Goal: Use online tool/utility: Utilize a website feature to perform a specific function

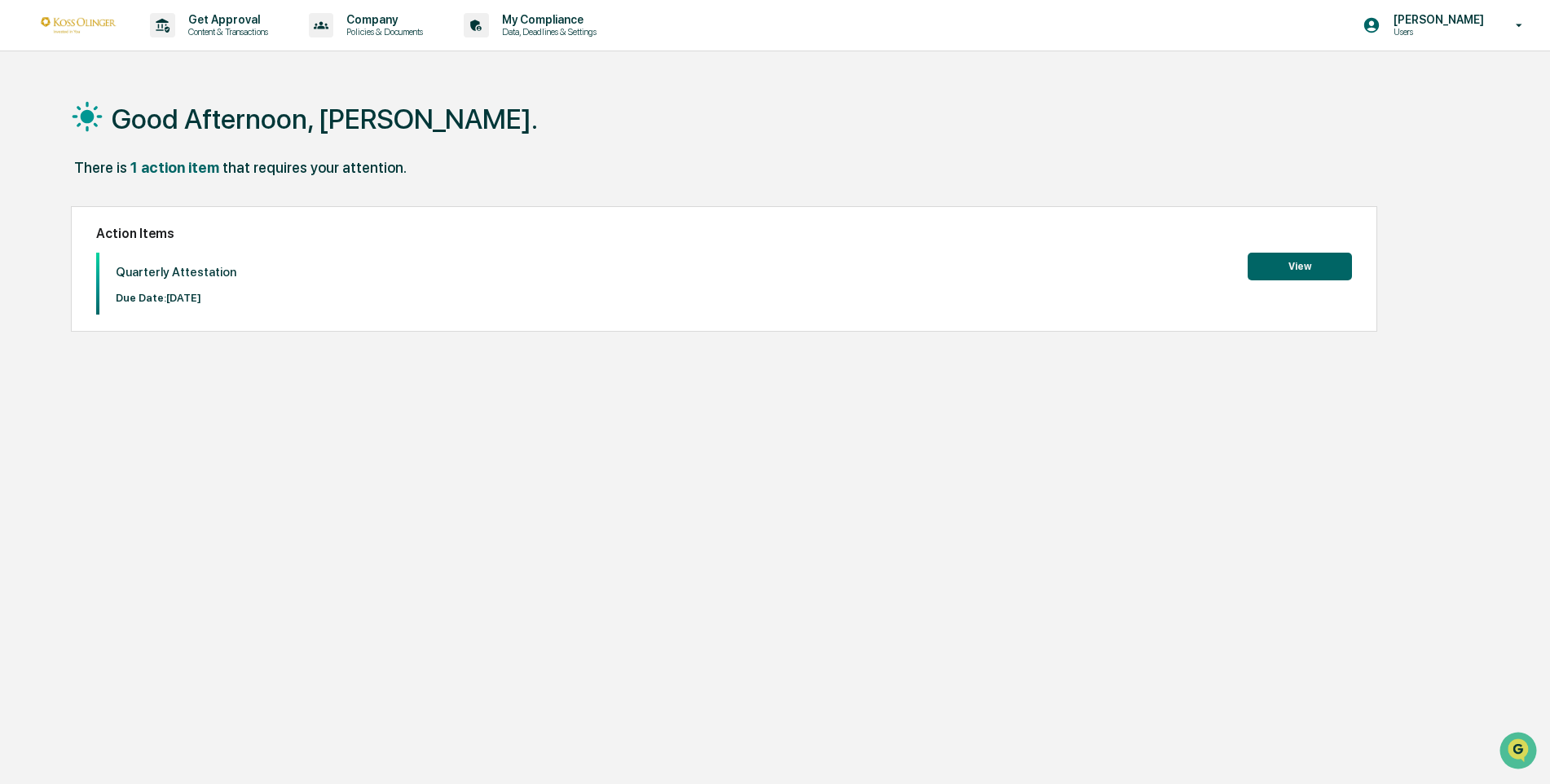
click at [1313, 261] on button "View" at bounding box center [1301, 266] width 105 height 28
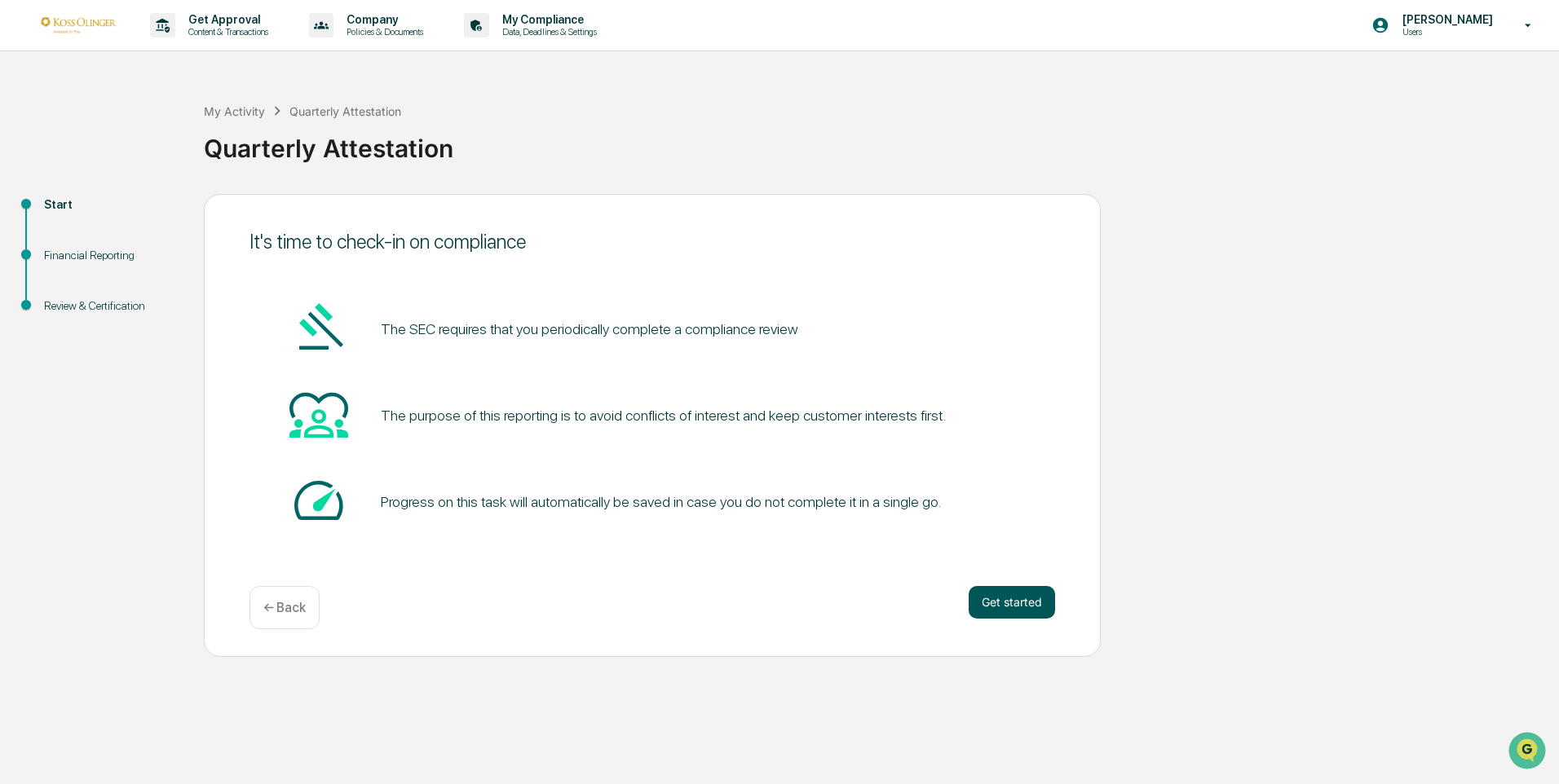
click at [1007, 608] on button "Get started" at bounding box center [1012, 602] width 87 height 33
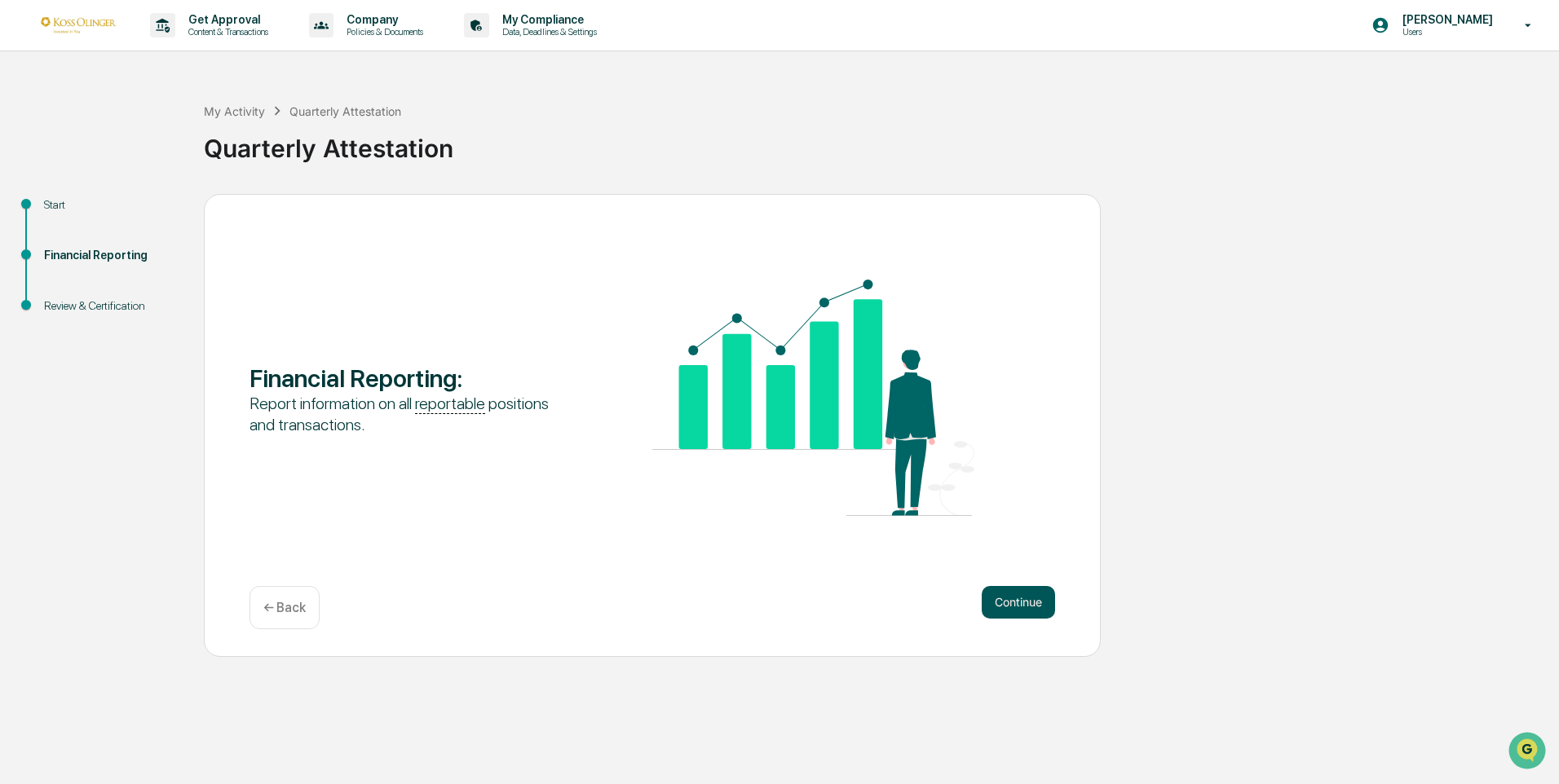
click at [1019, 597] on button "Continue" at bounding box center [1018, 602] width 73 height 33
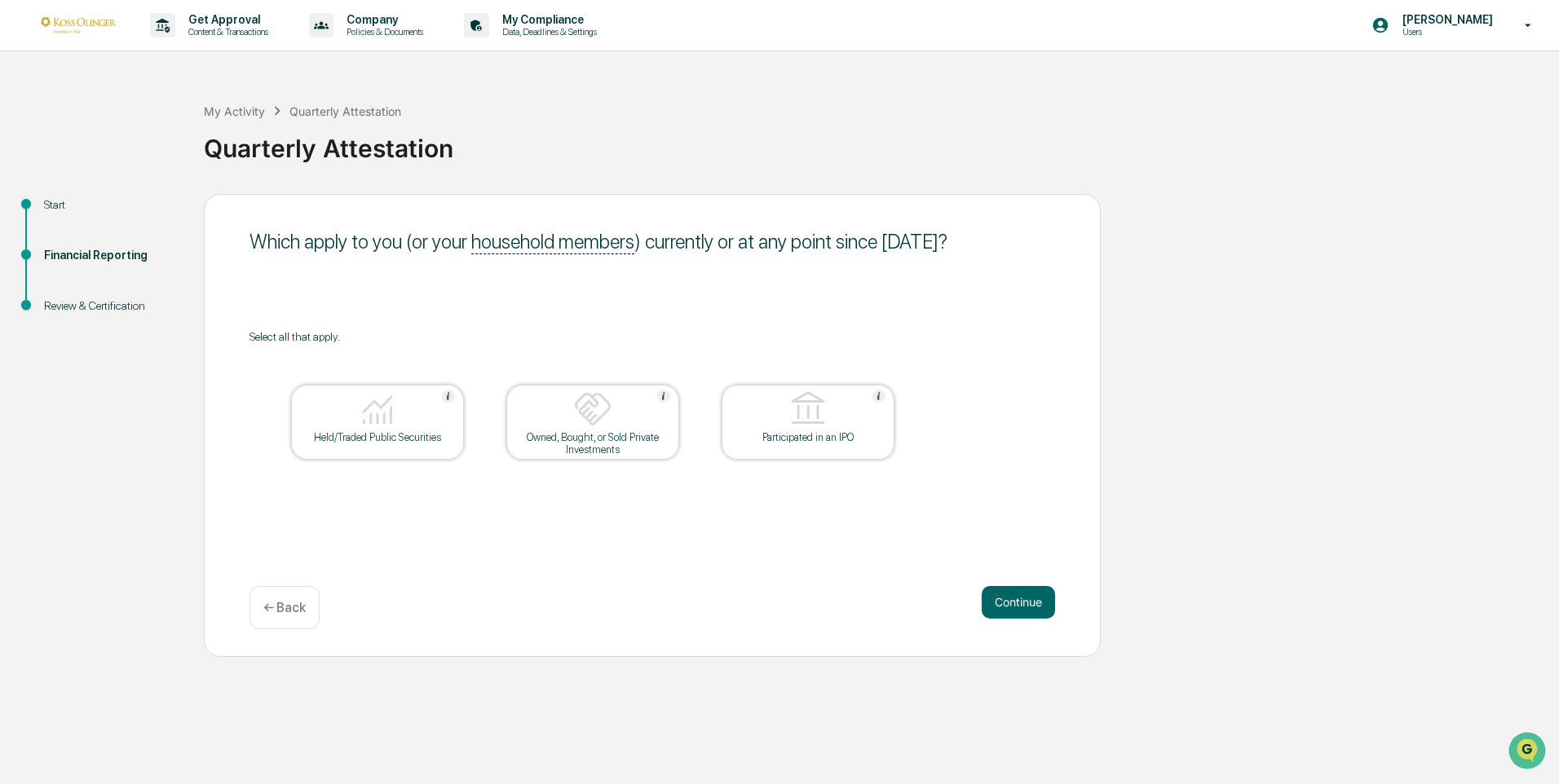
click at [397, 422] on img at bounding box center [377, 408] width 39 height 39
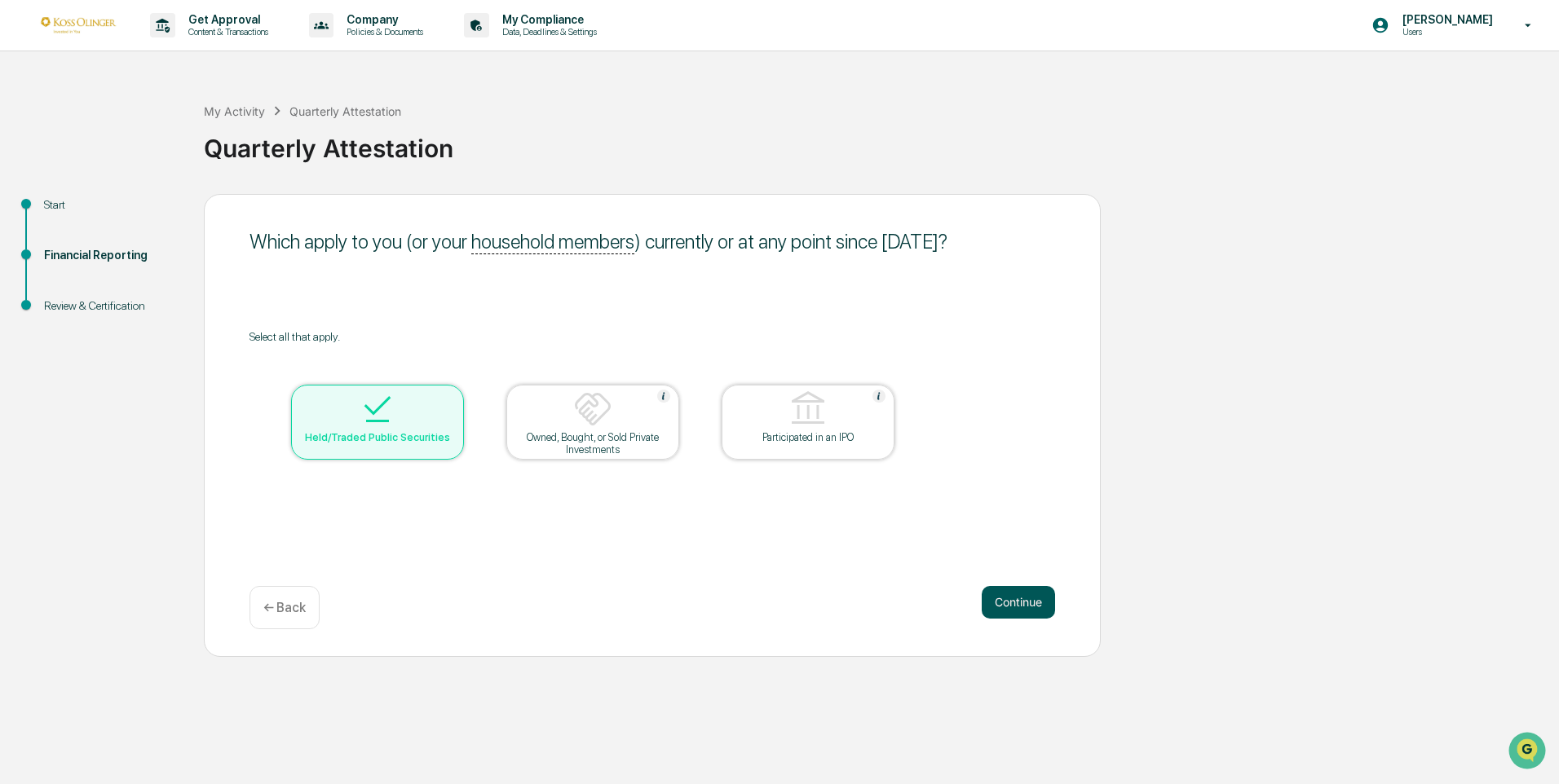
click at [1014, 601] on button "Continue" at bounding box center [1018, 602] width 73 height 33
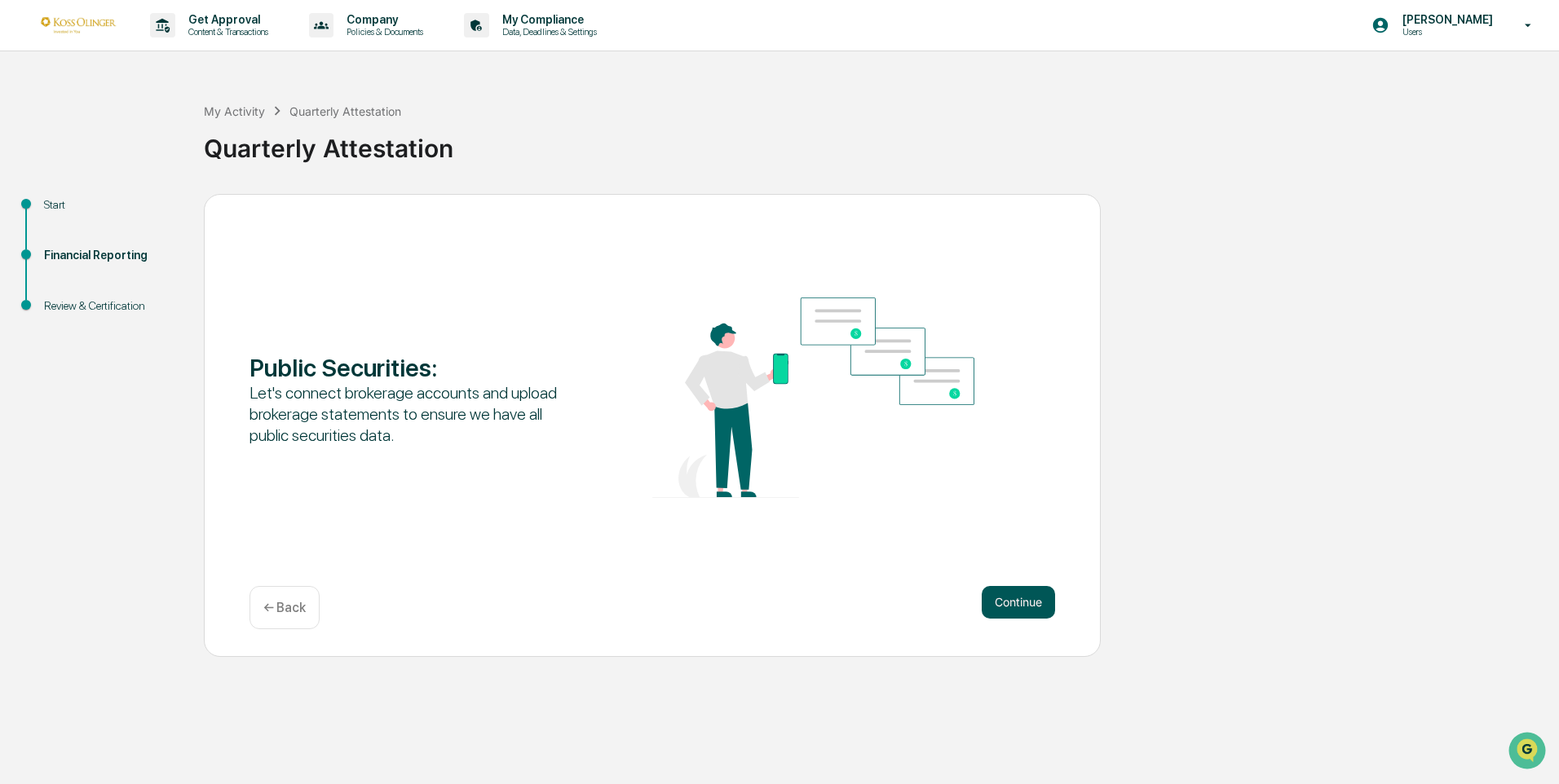
click at [1010, 602] on button "Continue" at bounding box center [1018, 602] width 73 height 33
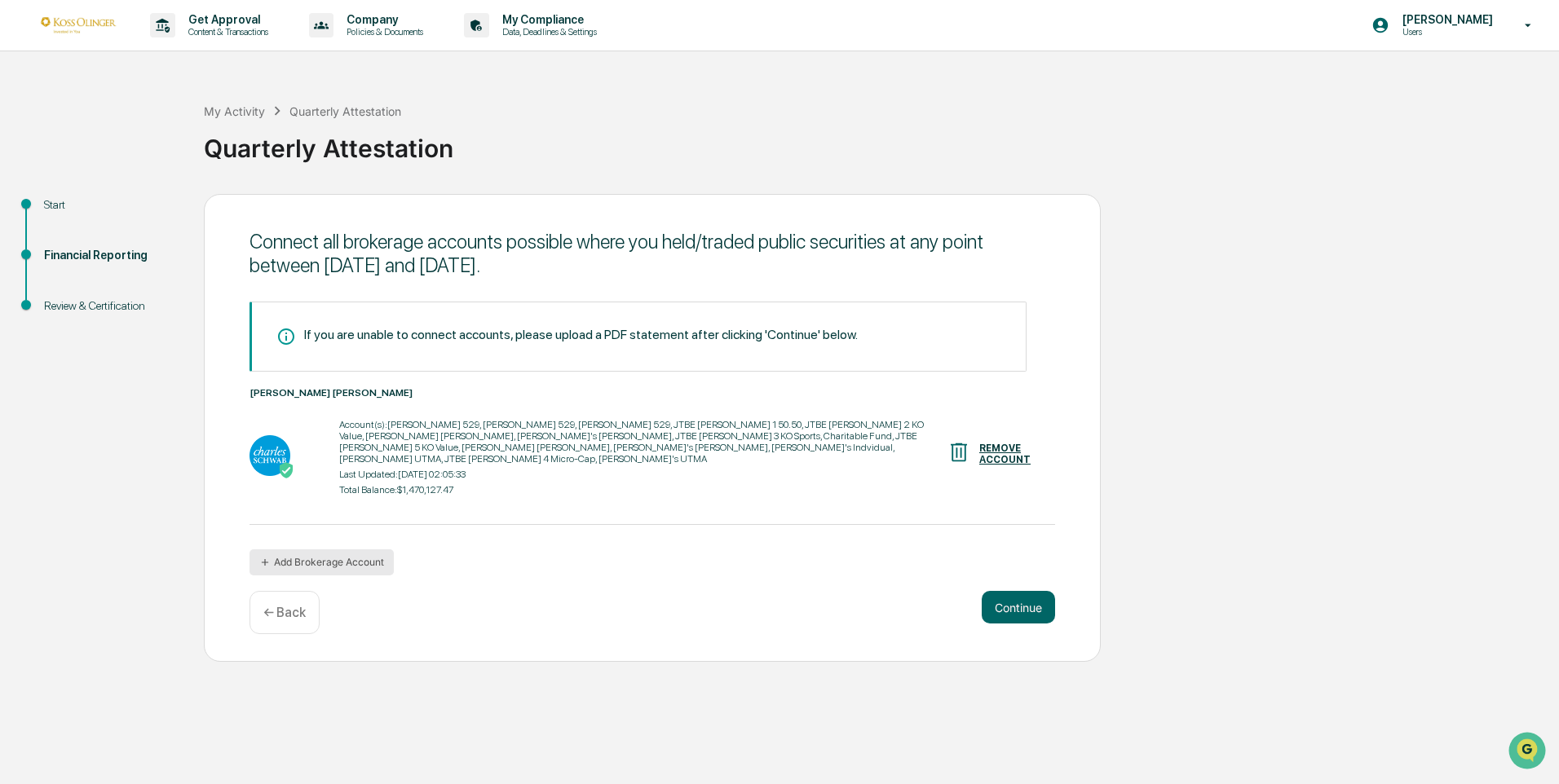
click at [268, 556] on icon "button" at bounding box center [265, 562] width 12 height 12
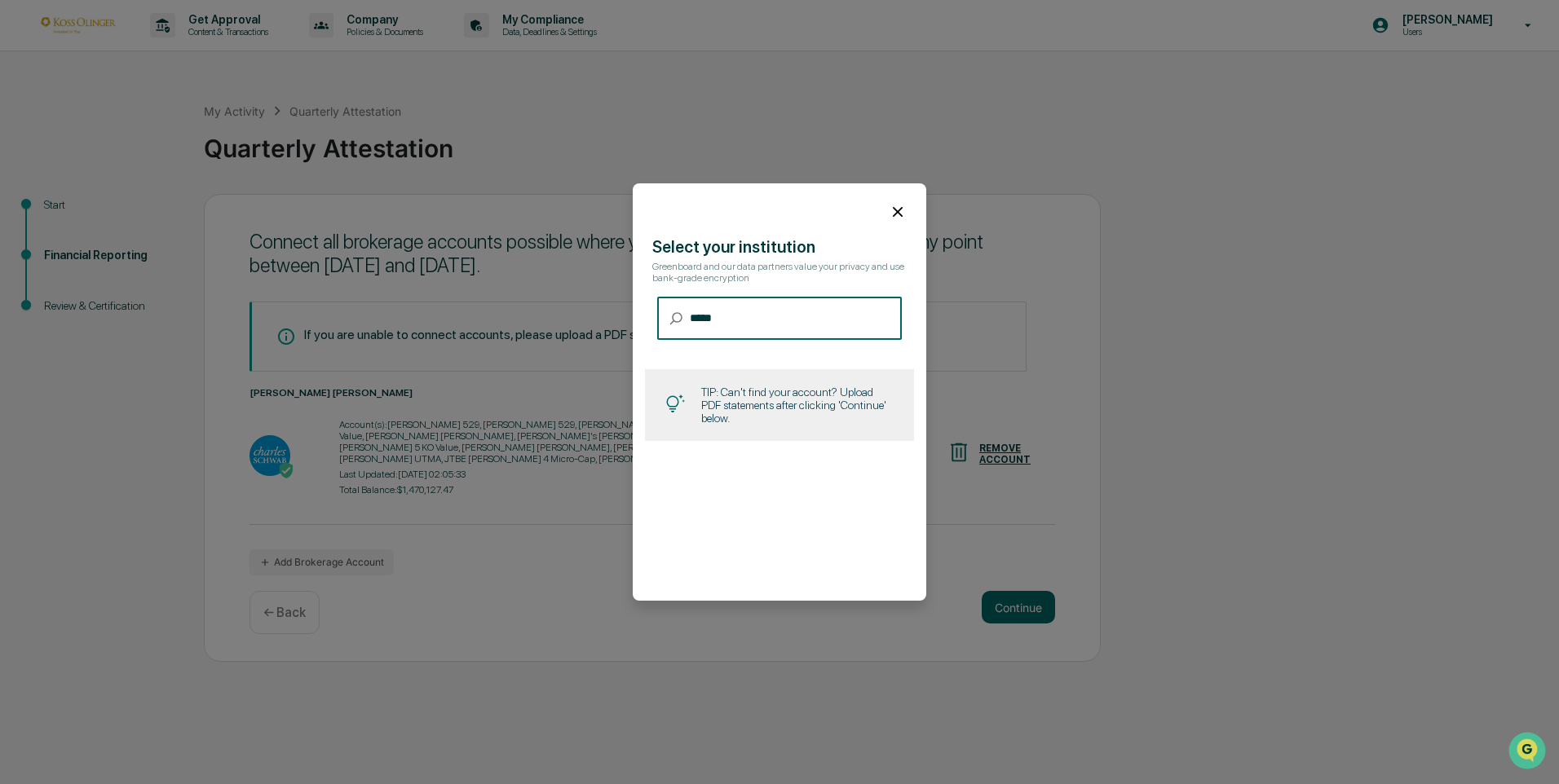
type input "******"
click at [890, 207] on icon at bounding box center [898, 212] width 18 height 18
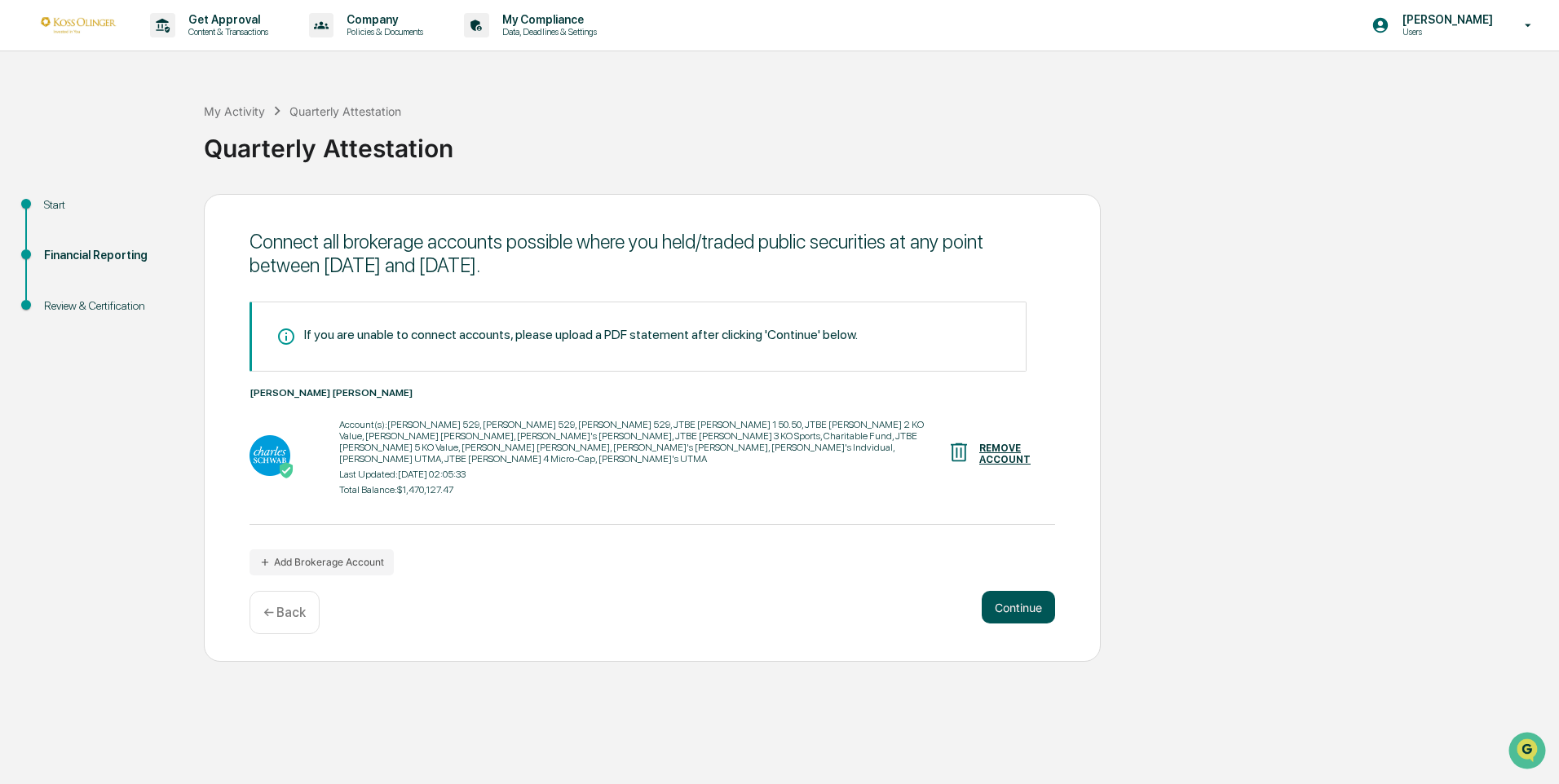
click at [1015, 597] on button "Continue" at bounding box center [1018, 607] width 73 height 33
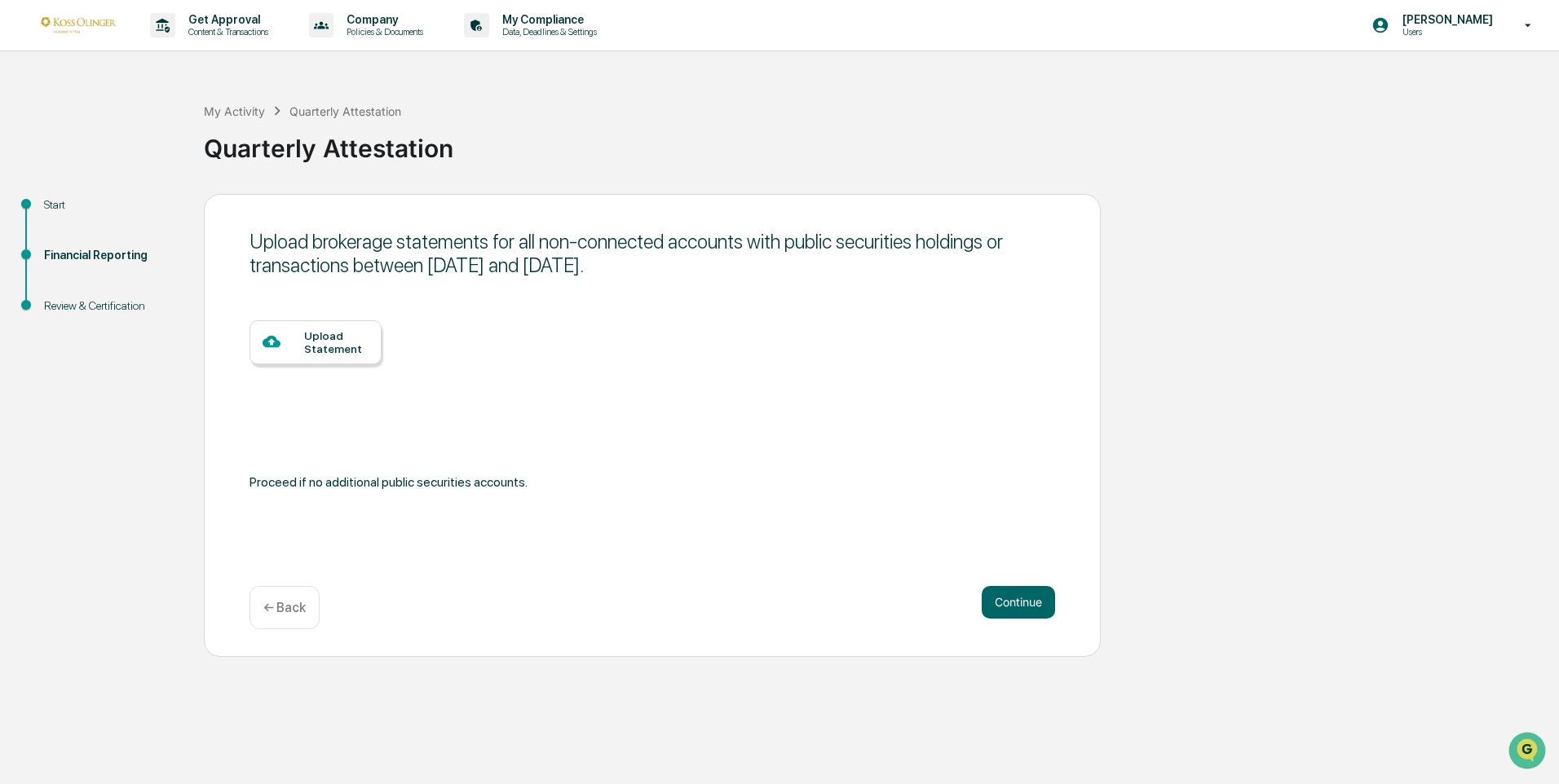
click at [301, 602] on p "← Back" at bounding box center [284, 607] width 42 height 15
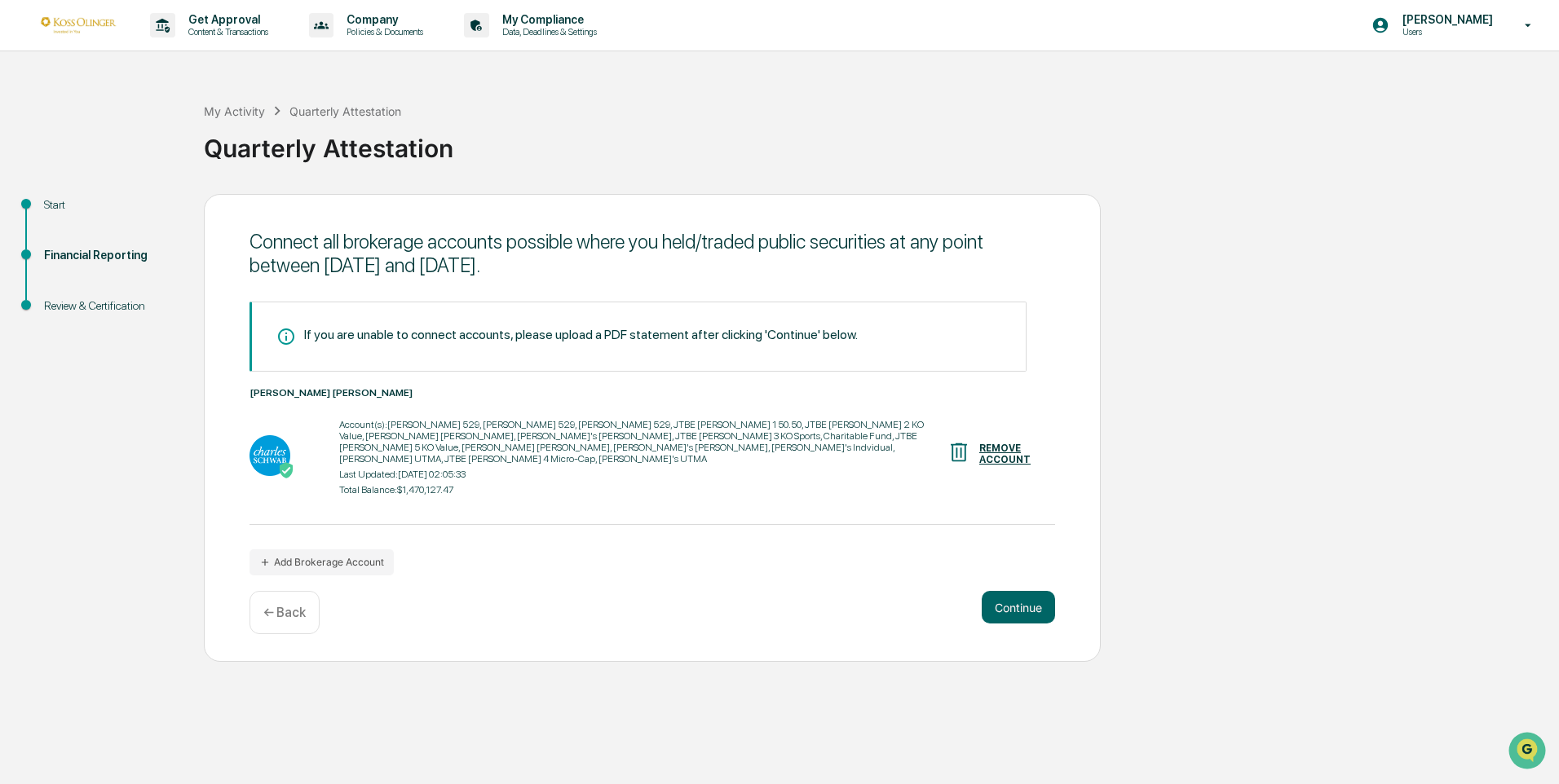
click at [1532, 23] on icon at bounding box center [1529, 25] width 29 height 15
click at [1375, 80] on li "Logout" at bounding box center [1432, 82] width 229 height 30
